Goal: Transaction & Acquisition: Purchase product/service

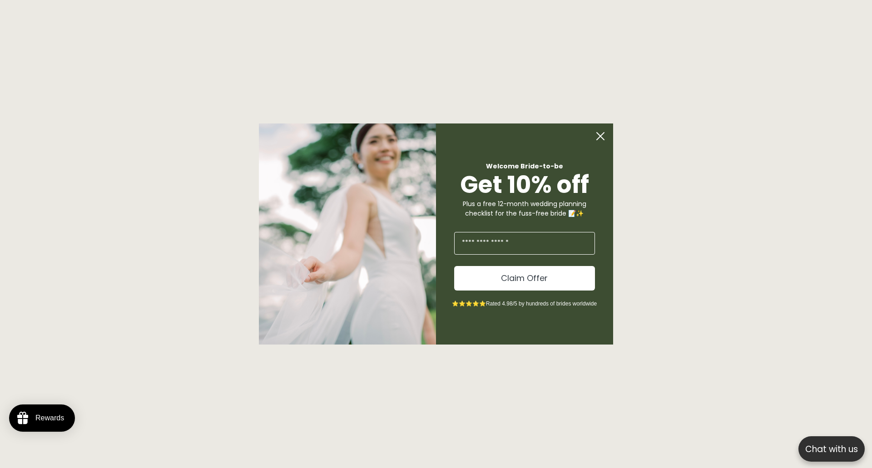
scroll to position [721, 0]
click at [592, 133] on circle "Close dialog" at bounding box center [600, 136] width 17 height 17
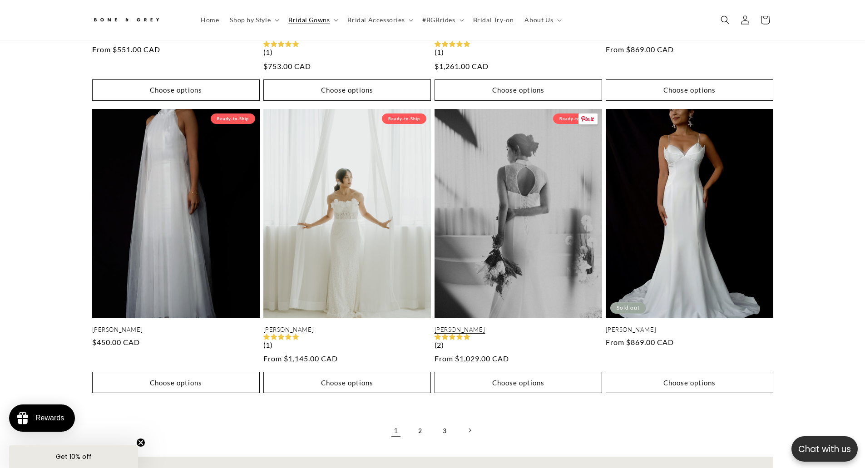
scroll to position [0, 499]
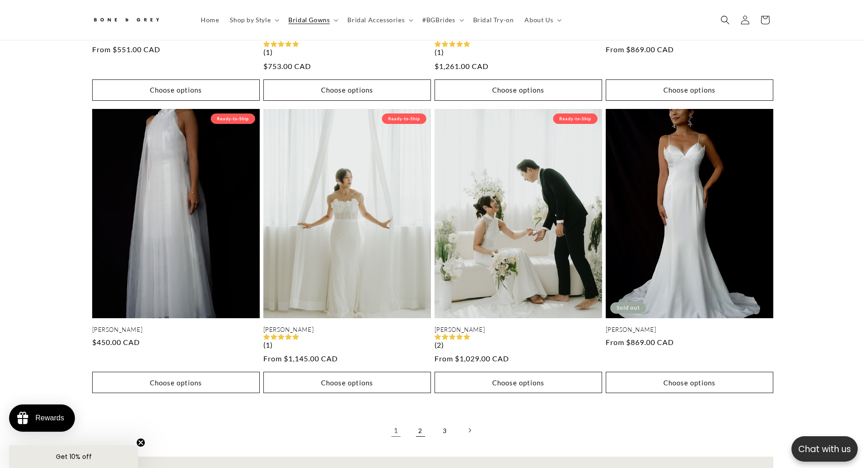
click at [420, 427] on link "2" at bounding box center [420, 430] width 20 height 20
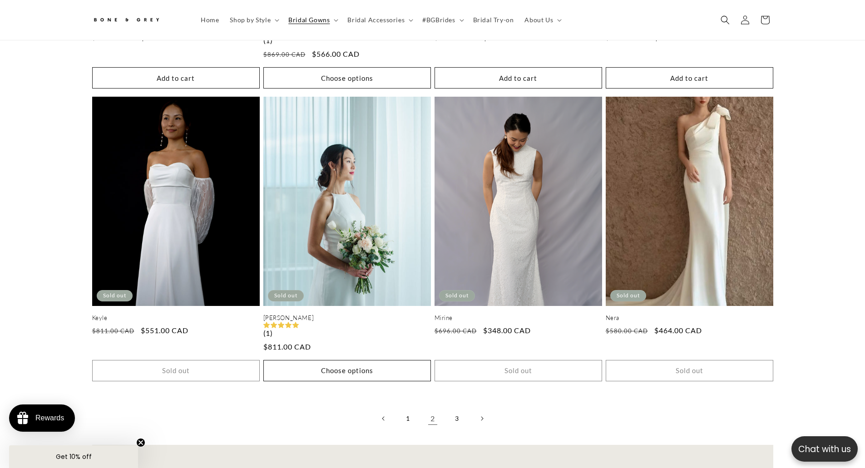
scroll to position [0, 250]
click at [452, 411] on link "3" at bounding box center [457, 419] width 20 height 20
